Goal: Task Accomplishment & Management: Manage account settings

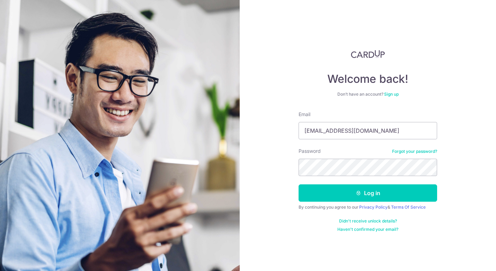
type input "[EMAIL_ADDRESS][DOMAIN_NAME]"
click at [299, 184] on button "Log in" at bounding box center [368, 192] width 139 height 17
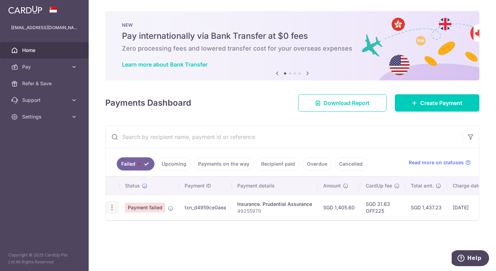
click at [112, 208] on icon "button" at bounding box center [111, 207] width 7 height 7
click at [135, 227] on span "Update payment" at bounding box center [148, 226] width 47 height 8
radio input "true"
type input "1,405.60"
type input "49255979"
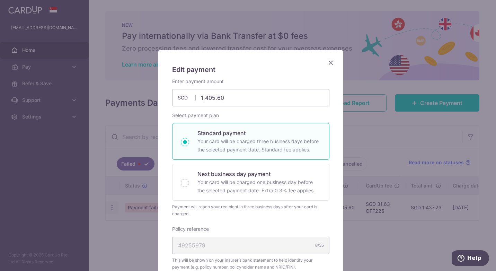
type input "OFF225"
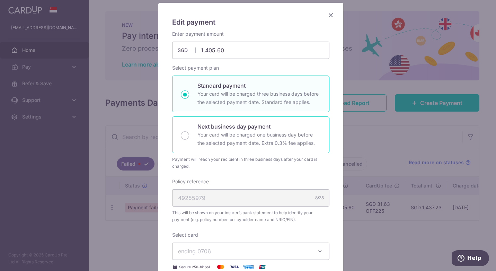
scroll to position [151, 0]
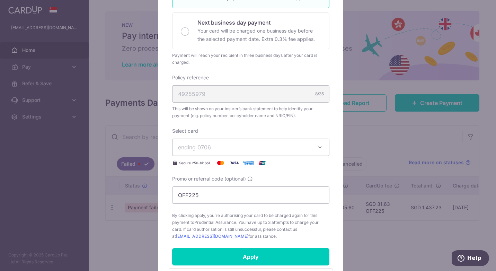
click at [299, 148] on span "ending 0706" at bounding box center [244, 147] width 133 height 8
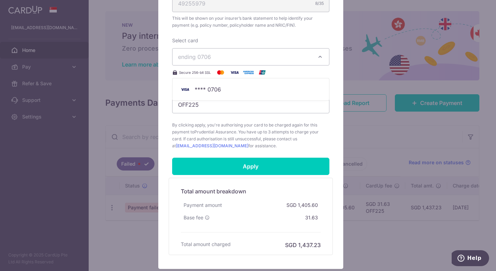
scroll to position [290, 0]
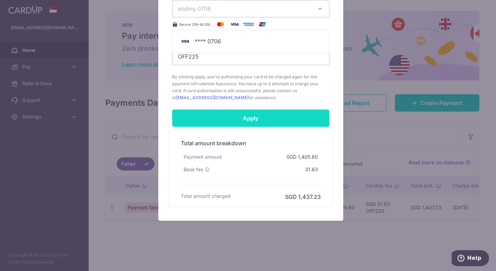
click at [259, 118] on input "Apply" at bounding box center [250, 117] width 157 height 17
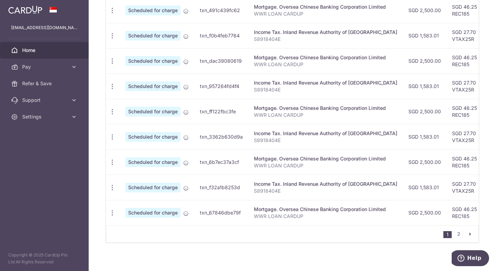
scroll to position [268, 0]
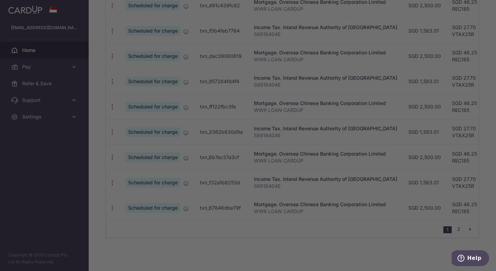
drag, startPoint x: 422, startPoint y: 4, endPoint x: 235, endPoint y: -18, distance: 188.4
click at [235, 0] on html "[EMAIL_ADDRESS][DOMAIN_NAME] Home Pay Payments Recipients Cards Refer & Save Su…" at bounding box center [248, 135] width 496 height 271
